Goal: Task Accomplishment & Management: Use online tool/utility

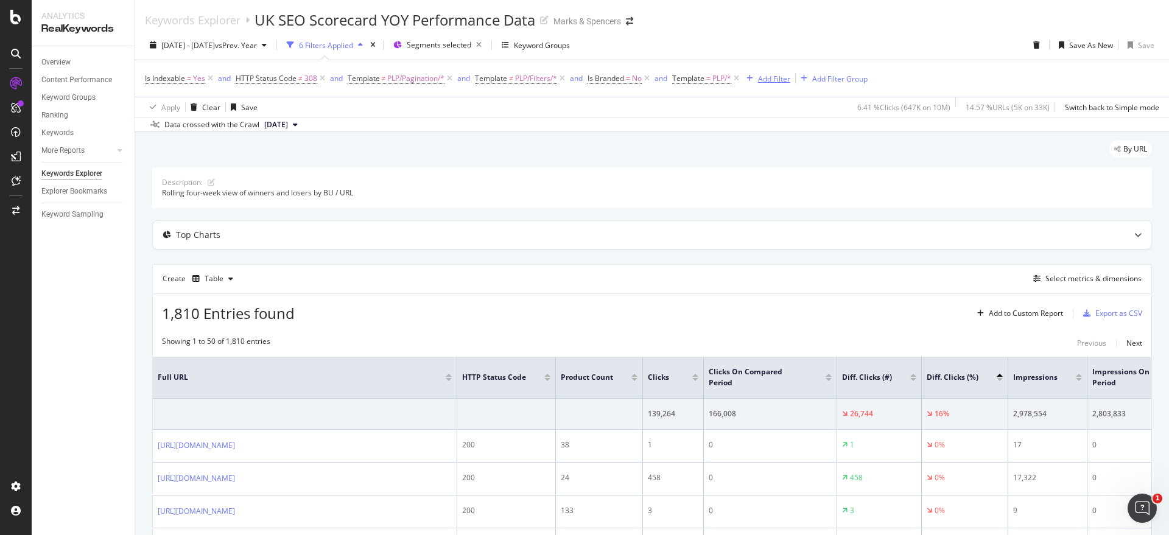
click at [784, 77] on div "Add Filter" at bounding box center [774, 79] width 32 height 10
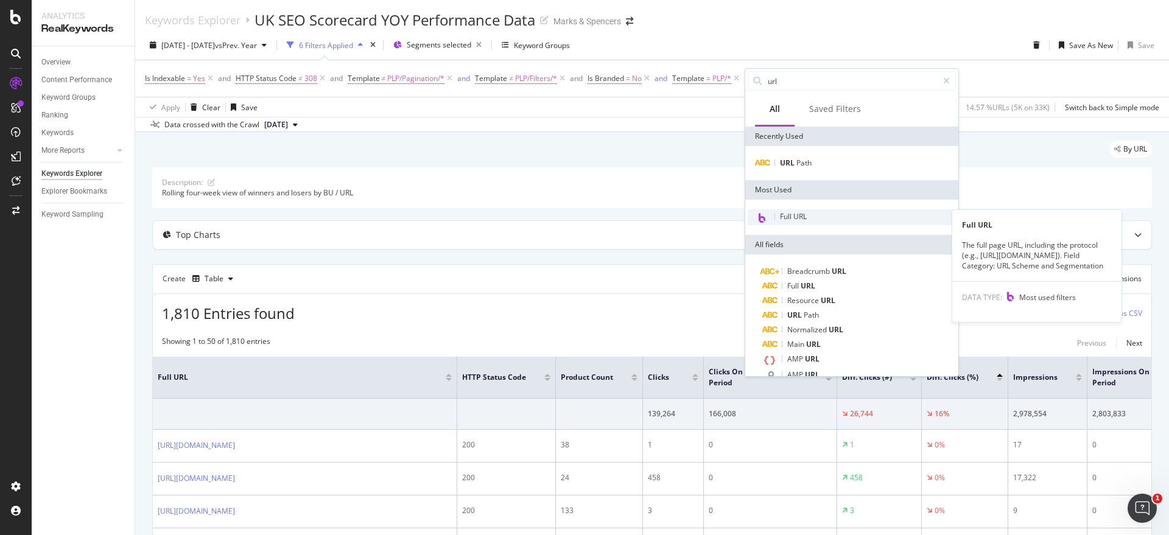
type input "url"
click at [800, 214] on span "Full URL" at bounding box center [793, 216] width 27 height 10
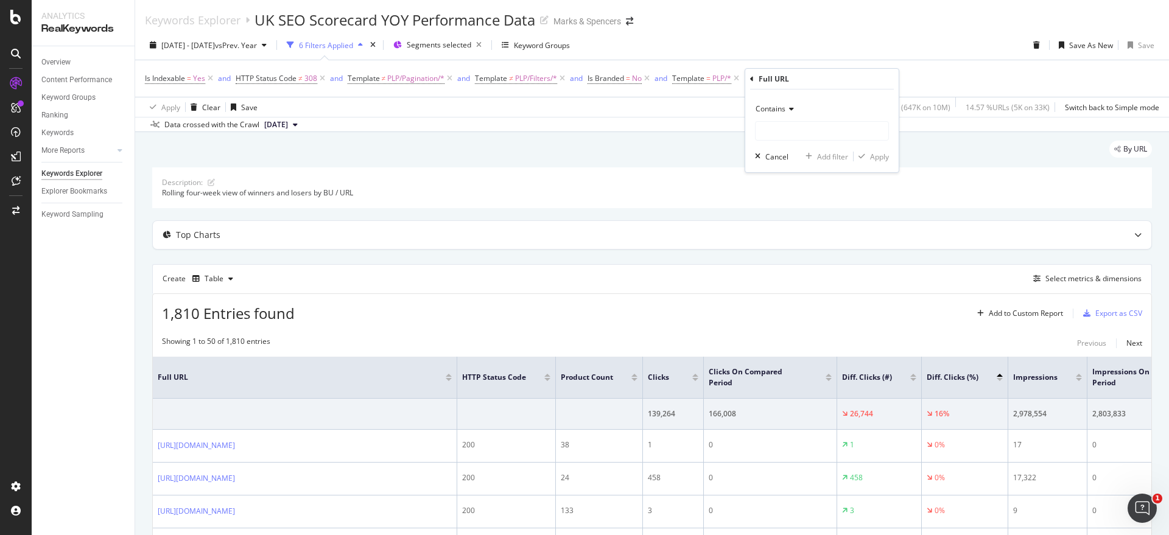
click at [783, 112] on span "Contains" at bounding box center [770, 108] width 30 height 10
click at [791, 247] on span "Doesn't contain" at bounding box center [787, 245] width 53 height 10
click at [790, 129] on input "text" at bounding box center [821, 130] width 133 height 19
type input "e"
type input "menopause"
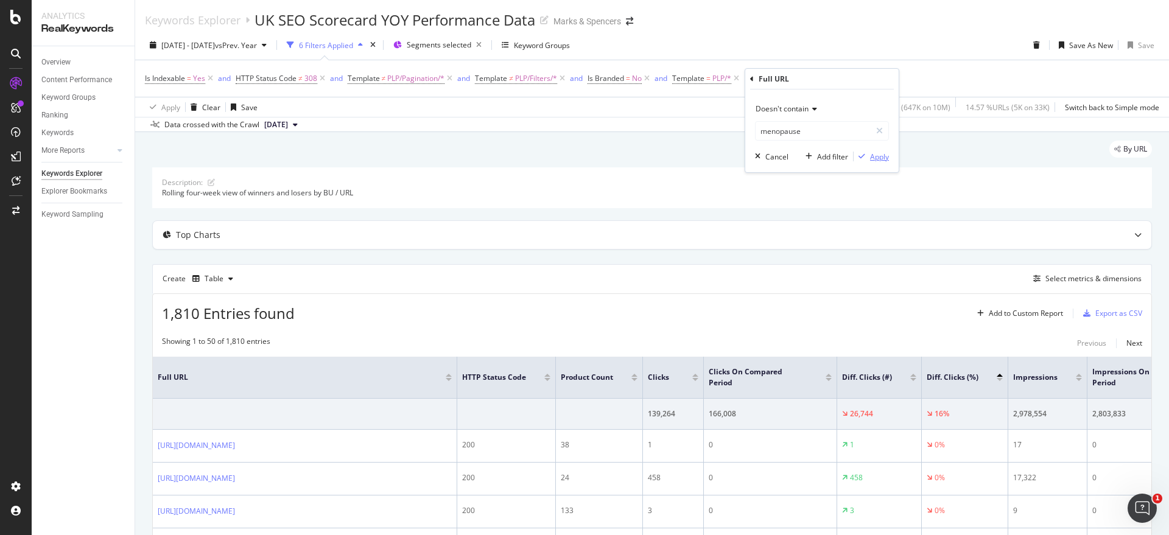
click at [872, 158] on div "Apply" at bounding box center [879, 157] width 19 height 10
click at [1138, 49] on div "Save" at bounding box center [1146, 45] width 16 height 10
